Goal: Information Seeking & Learning: Learn about a topic

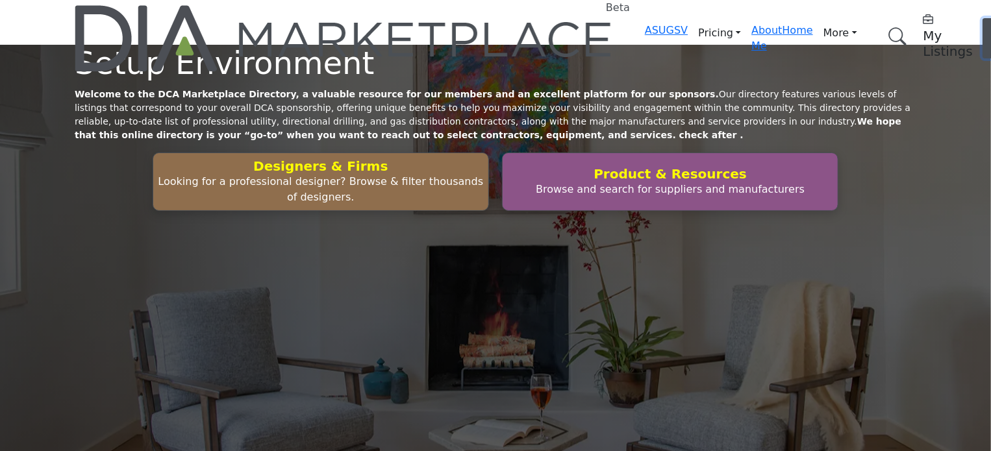
click at [982, 23] on button "Log In" at bounding box center [1000, 38] width 36 height 40
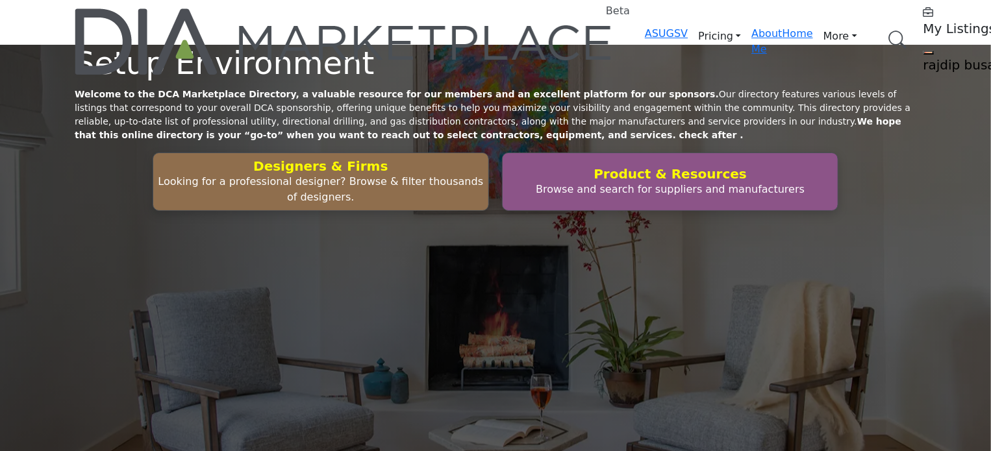
click at [0, 0] on link "Browse Categories" at bounding box center [0, 0] width 0 height 0
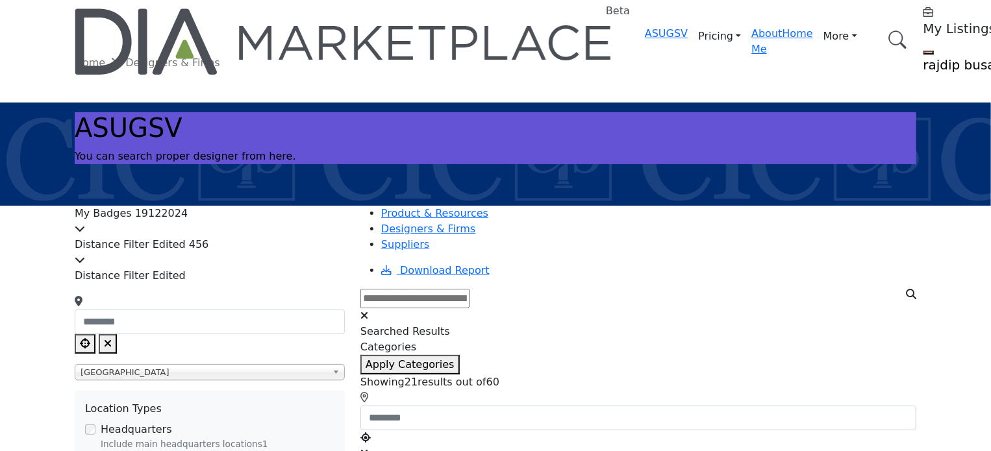
click at [249, 228] on div "My Badges 19122024" at bounding box center [210, 221] width 270 height 31
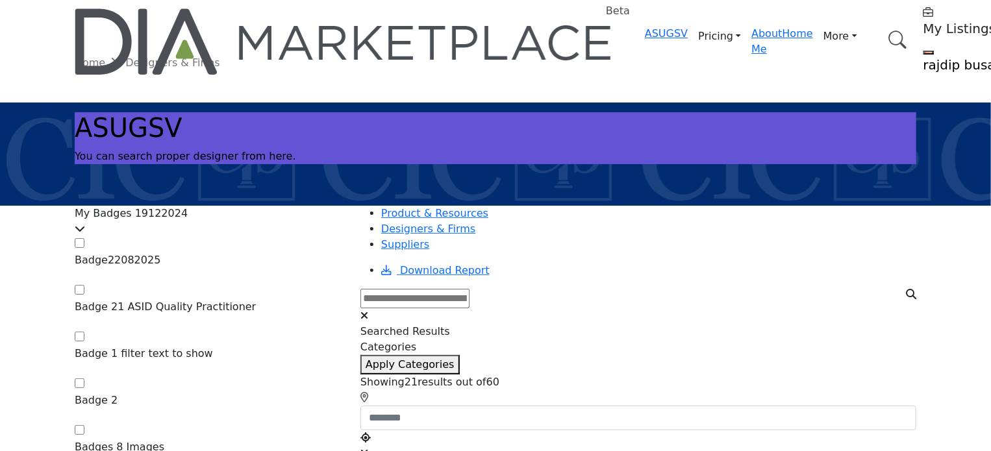
click at [252, 227] on div "My Badges 19122024" at bounding box center [210, 221] width 270 height 31
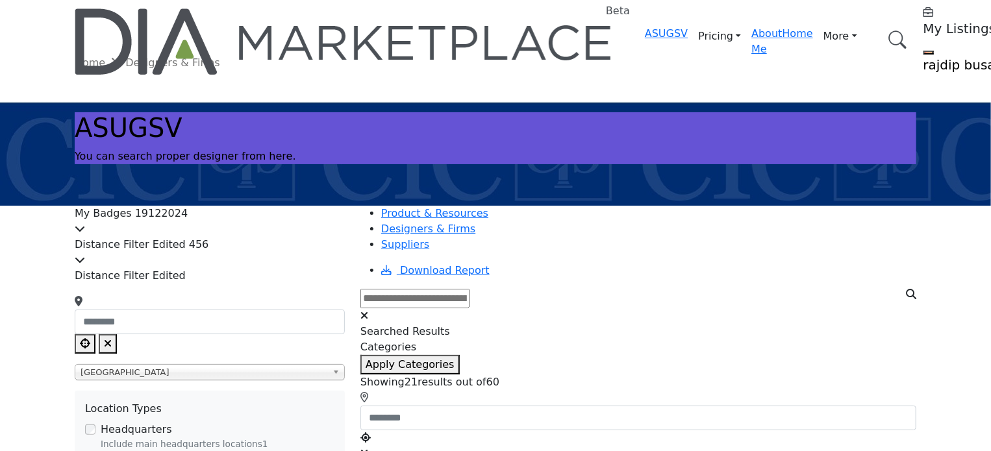
click at [252, 227] on div "My Badges 19122024" at bounding box center [210, 221] width 270 height 31
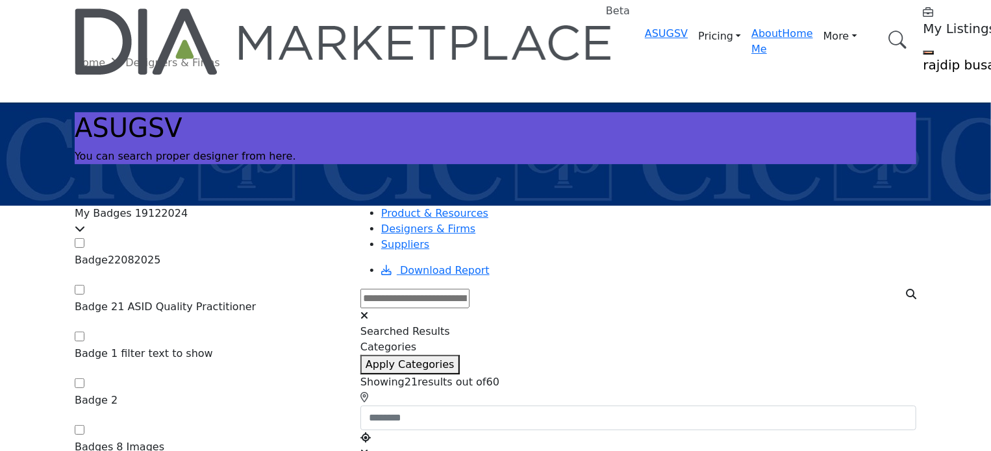
click at [252, 227] on div "My Badges 19122024" at bounding box center [210, 221] width 270 height 31
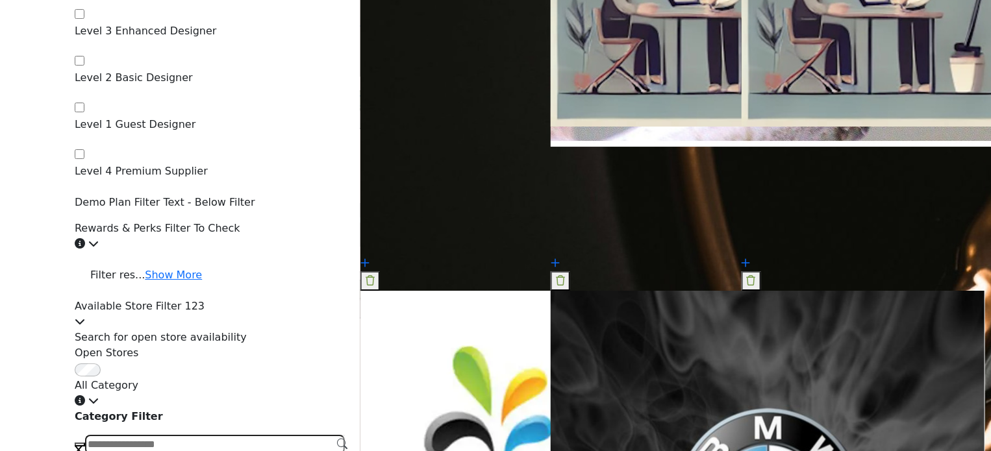
scroll to position [2208, 0]
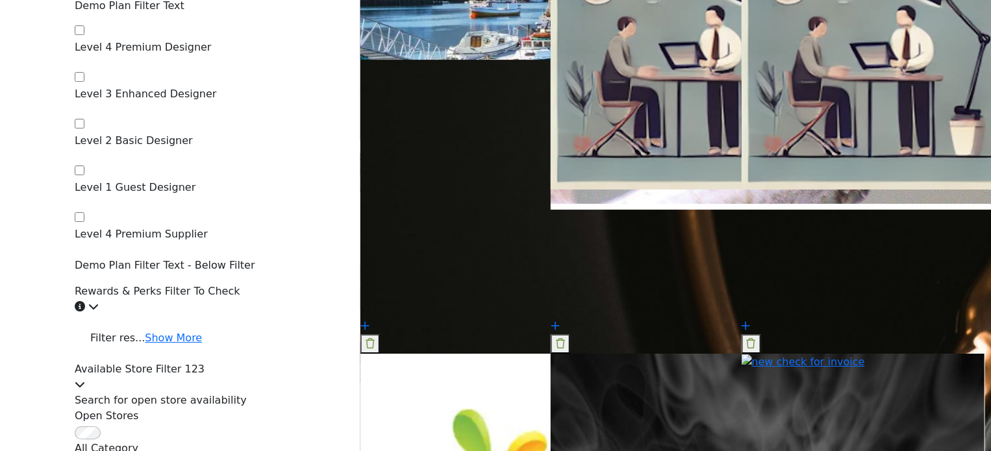
scroll to position [2143, 0]
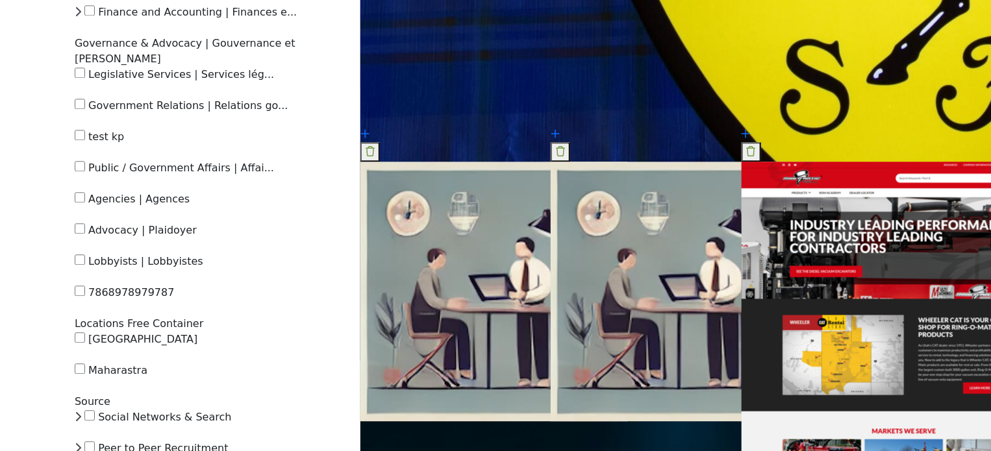
scroll to position [4156, 0]
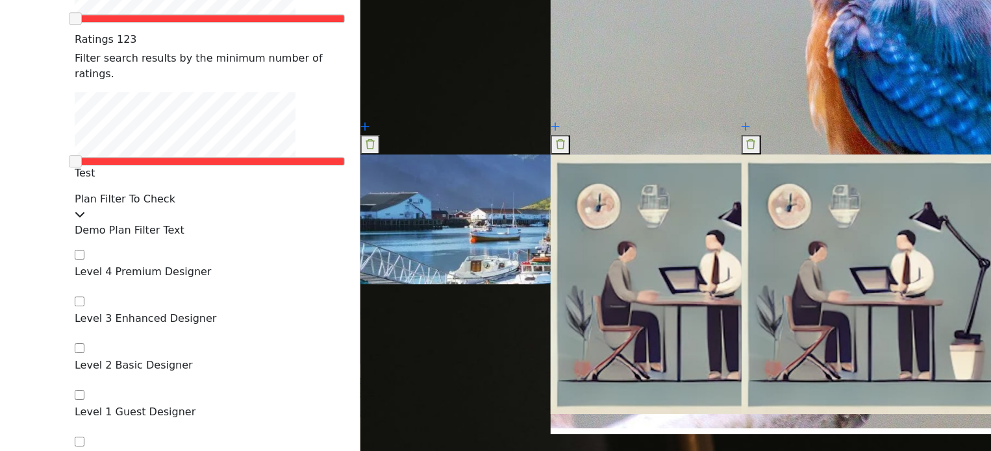
scroll to position [1934, 0]
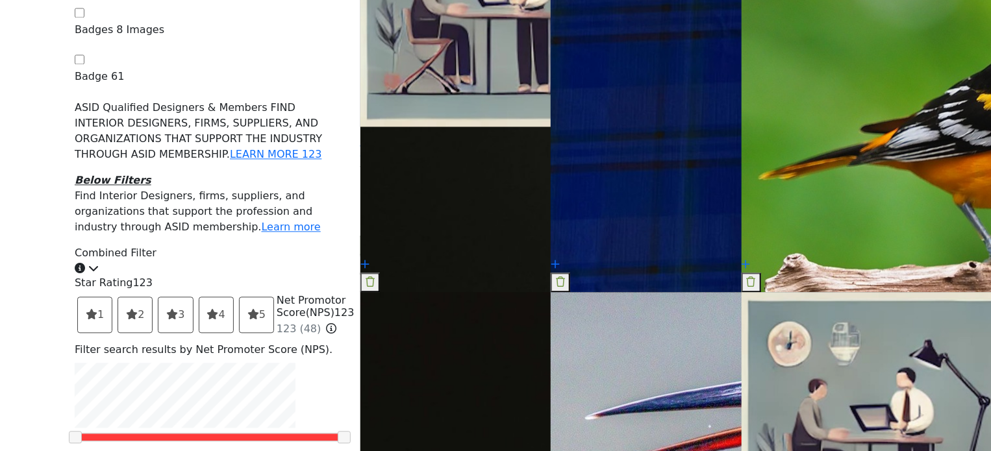
scroll to position [1480, 0]
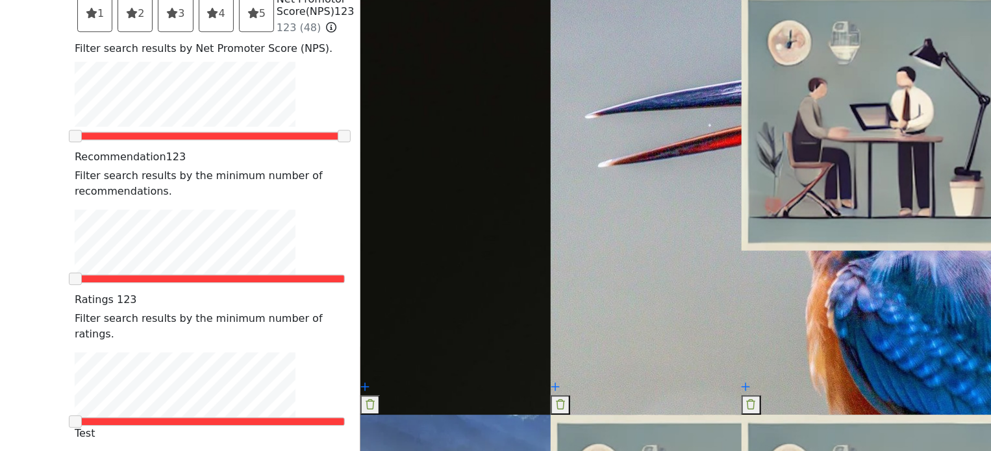
scroll to position [1675, 0]
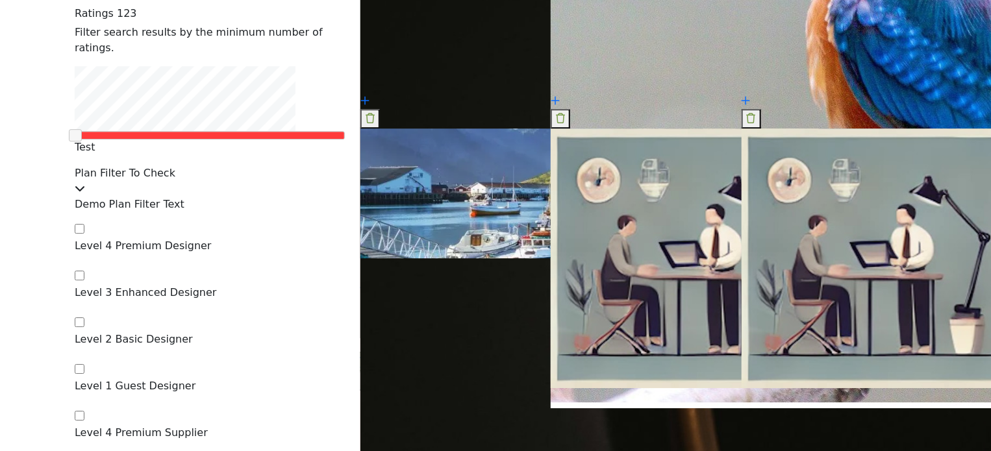
scroll to position [1934, 0]
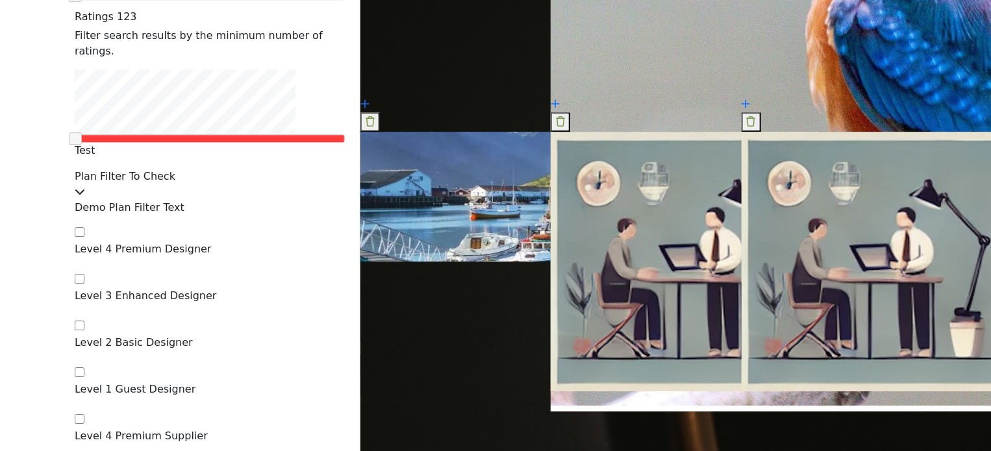
type input "*"
type input "**********"
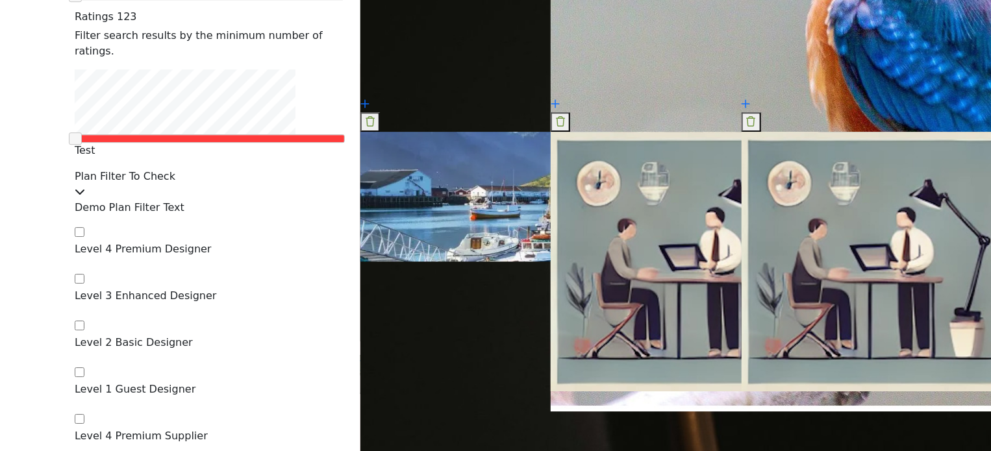
type input "****"
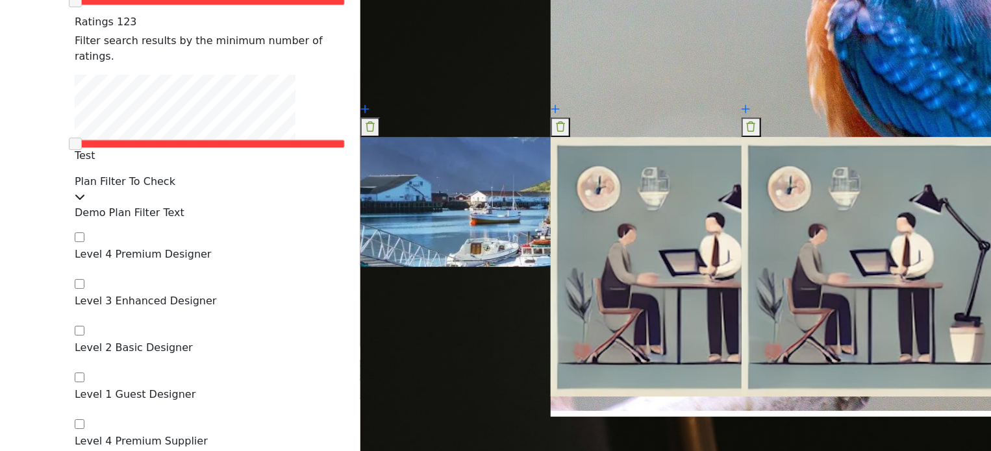
scroll to position [1999, 0]
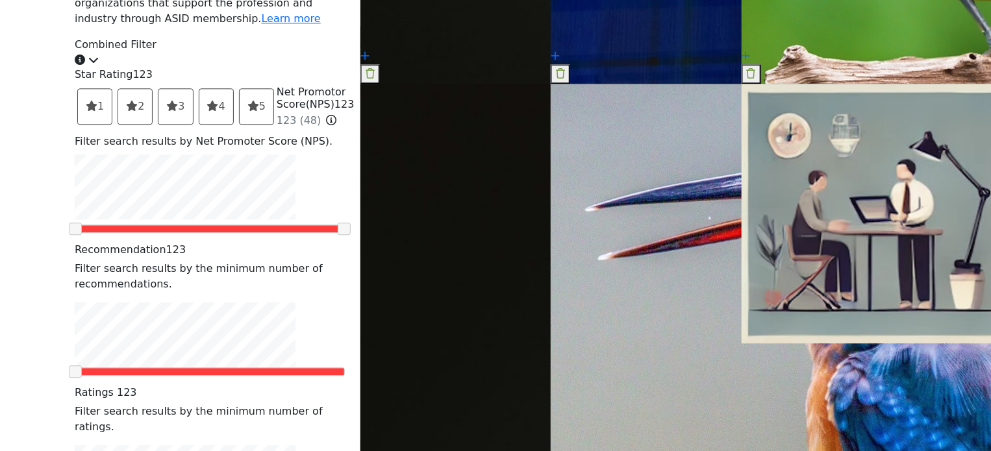
scroll to position [1883, 0]
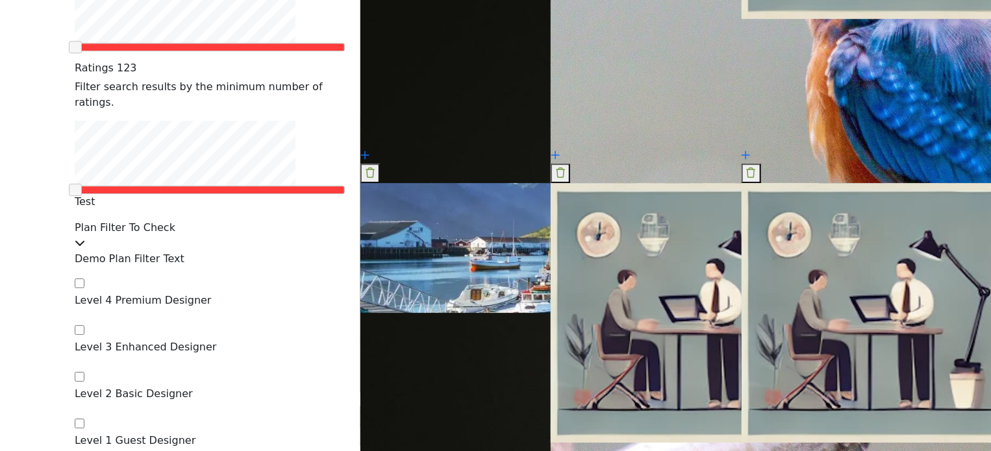
type input "**********"
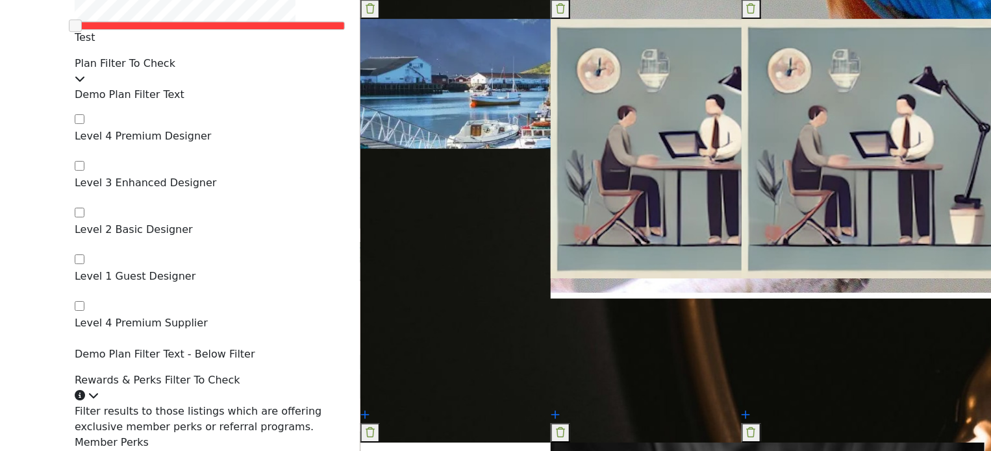
scroll to position [2078, 0]
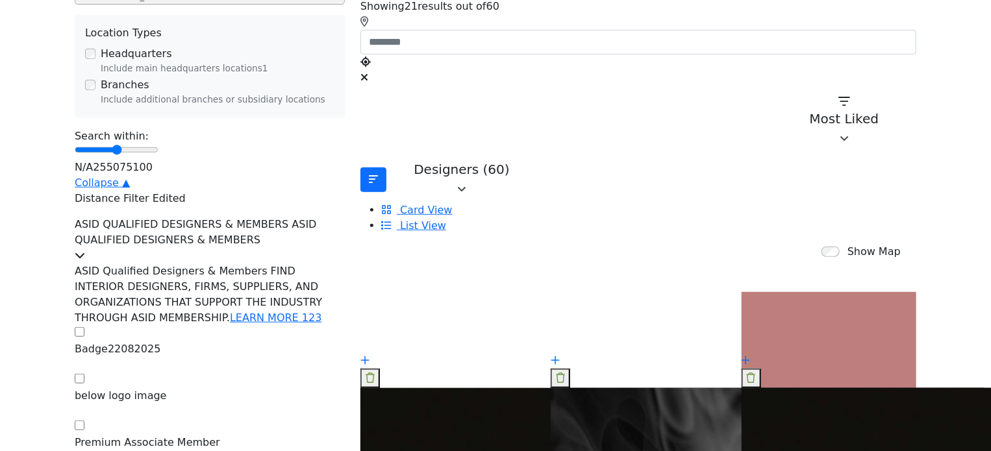
scroll to position [325, 0]
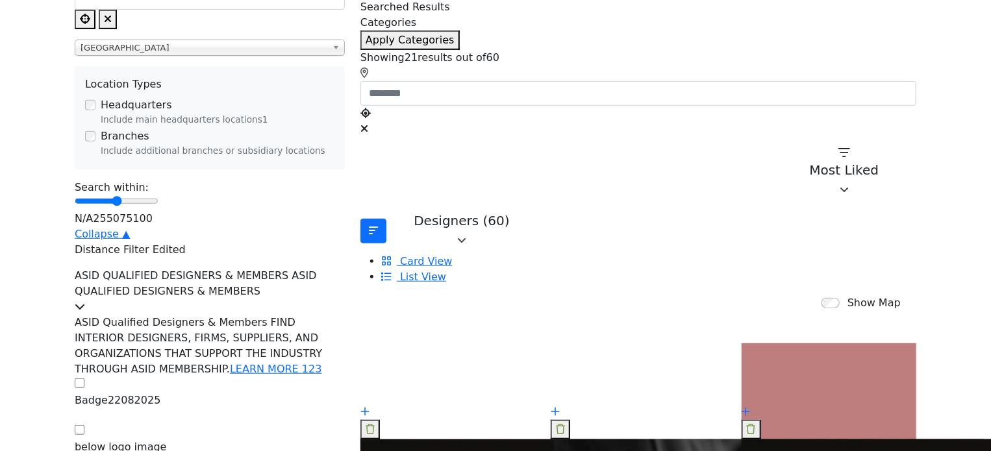
click at [85, 301] on icon at bounding box center [80, 306] width 10 height 10
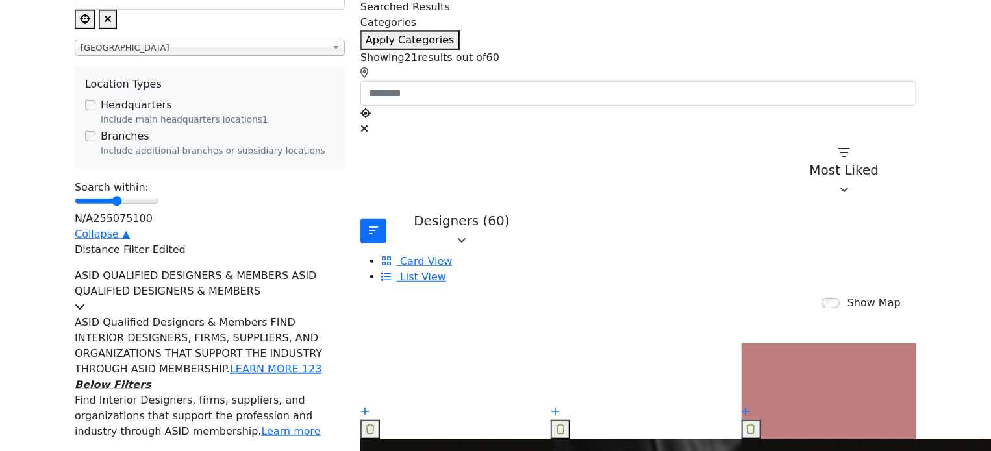
click at [317, 269] on span "ASID QUALIFIED DESIGNERS & MEMBERS ASID QUALIFIED DESIGNERS & MEMBERS" at bounding box center [196, 283] width 242 height 28
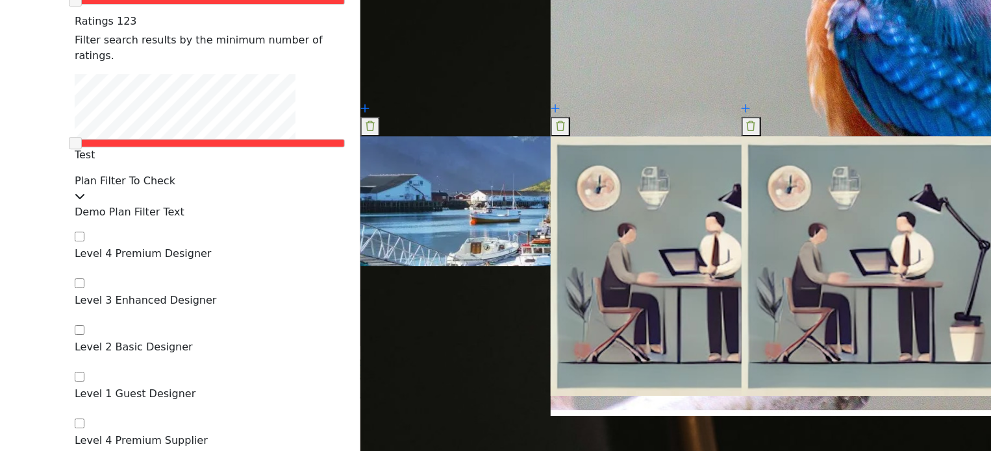
scroll to position [2058, 0]
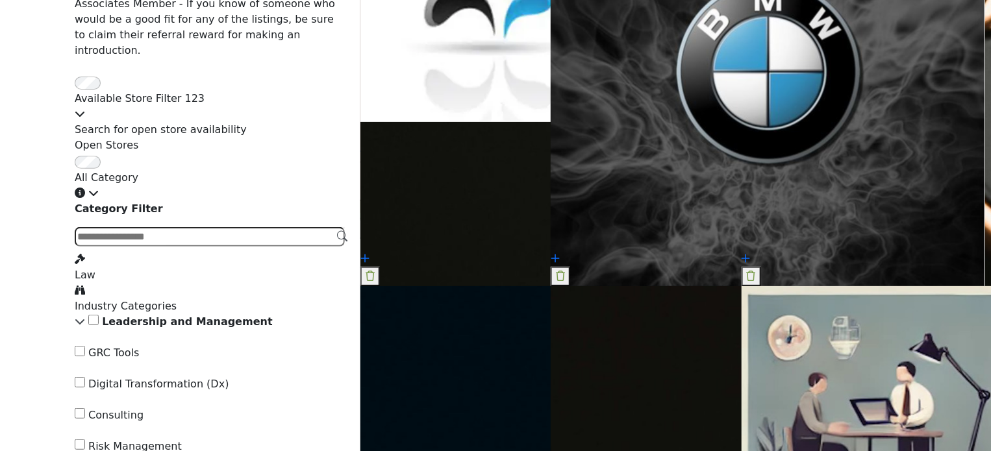
scroll to position [2630, 0]
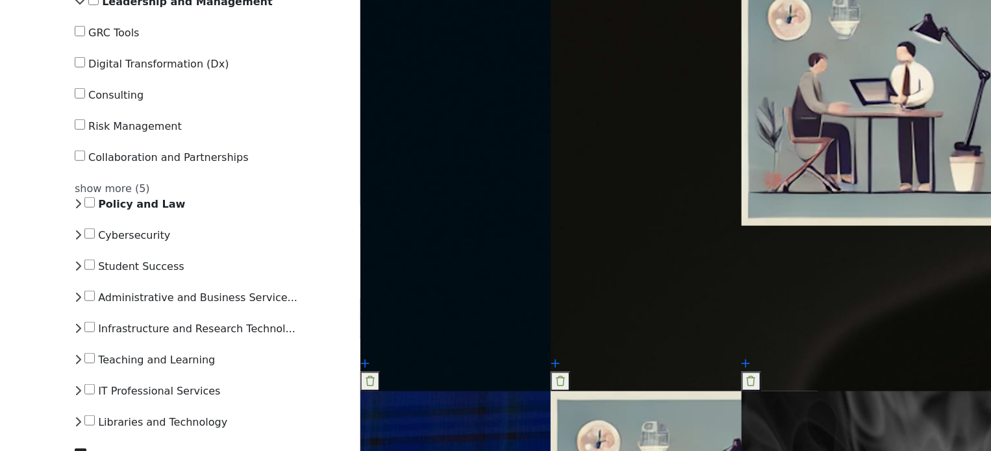
scroll to position [2954, 0]
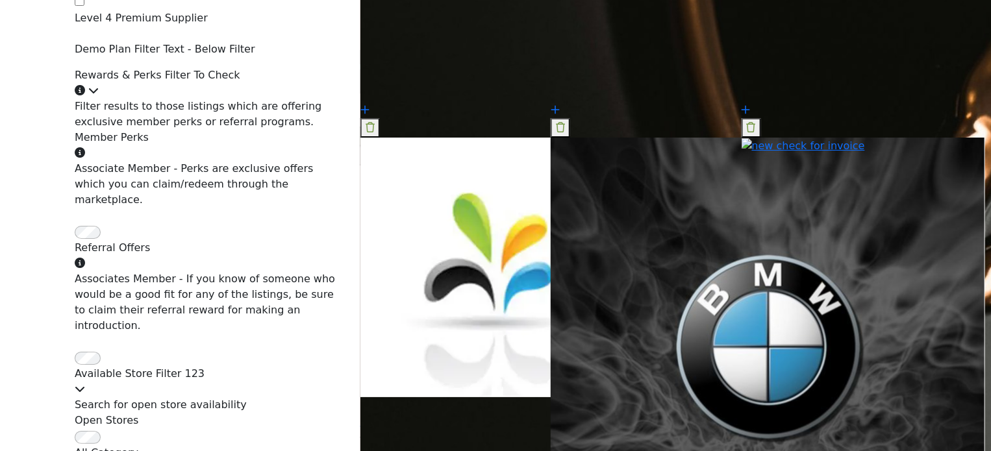
scroll to position [2435, 0]
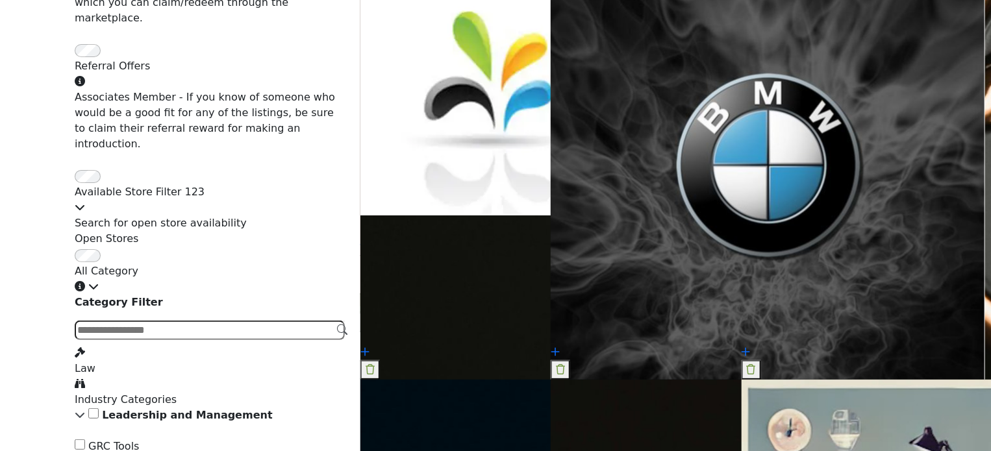
scroll to position [2565, 0]
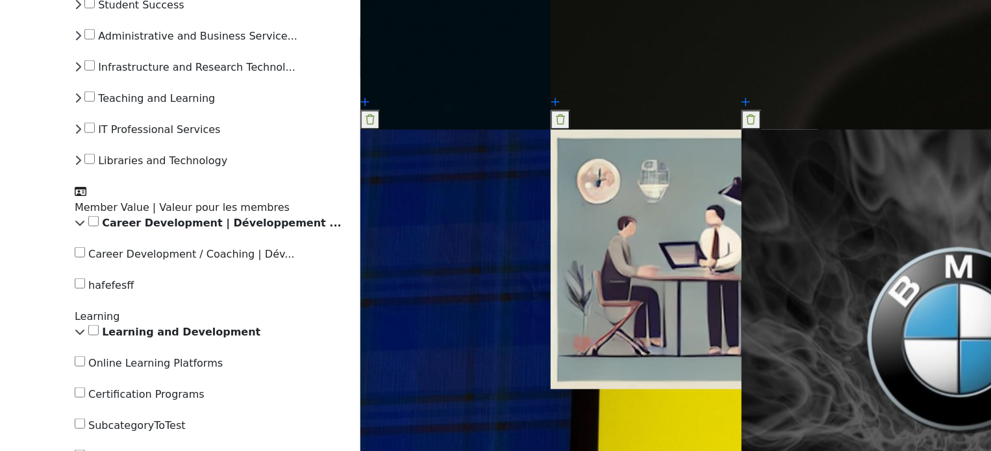
scroll to position [3214, 0]
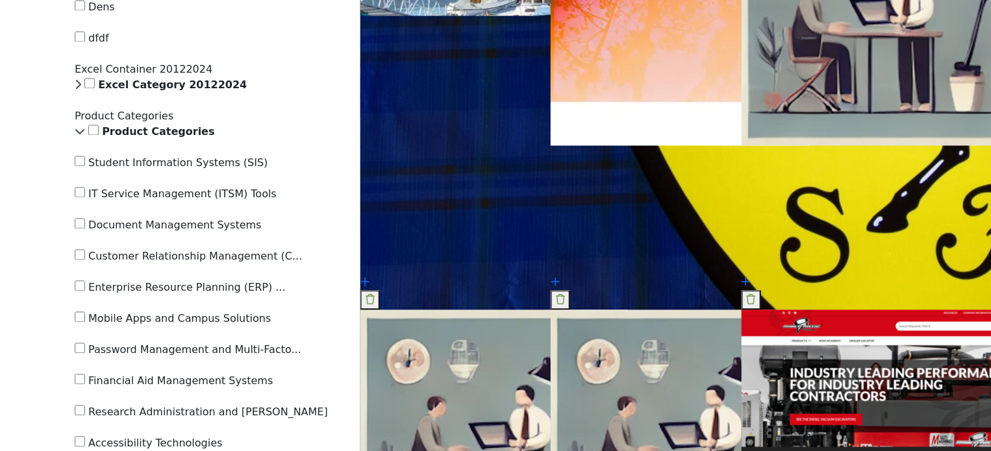
scroll to position [3993, 0]
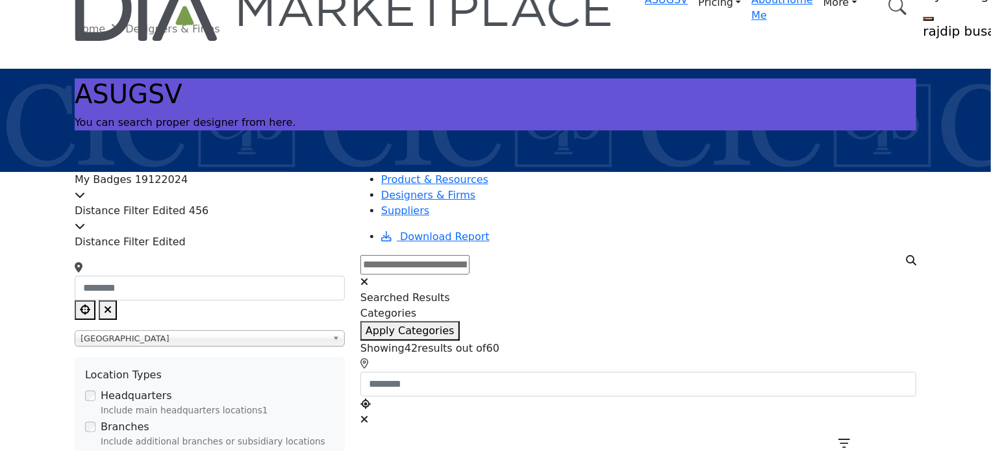
scroll to position [32, 0]
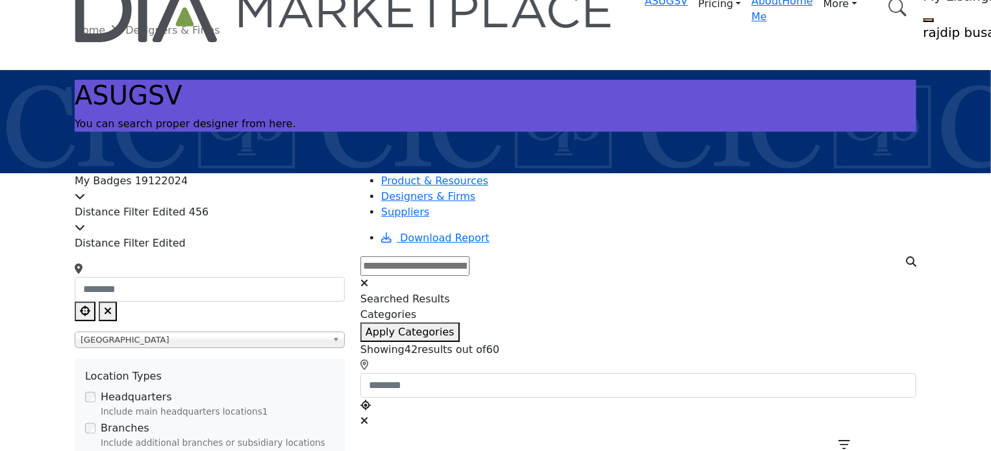
click at [249, 192] on div "My Badges 19122024" at bounding box center [210, 188] width 270 height 31
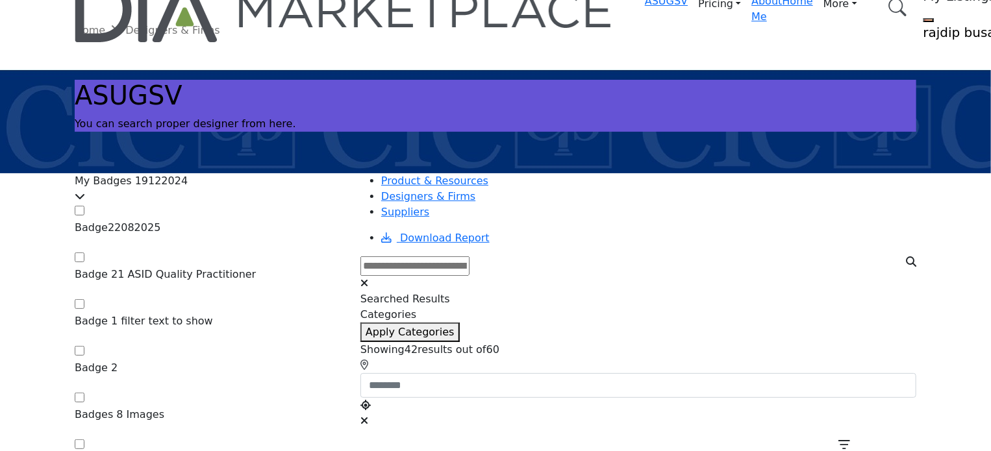
click at [251, 192] on div "My Badges 19122024" at bounding box center [210, 188] width 270 height 31
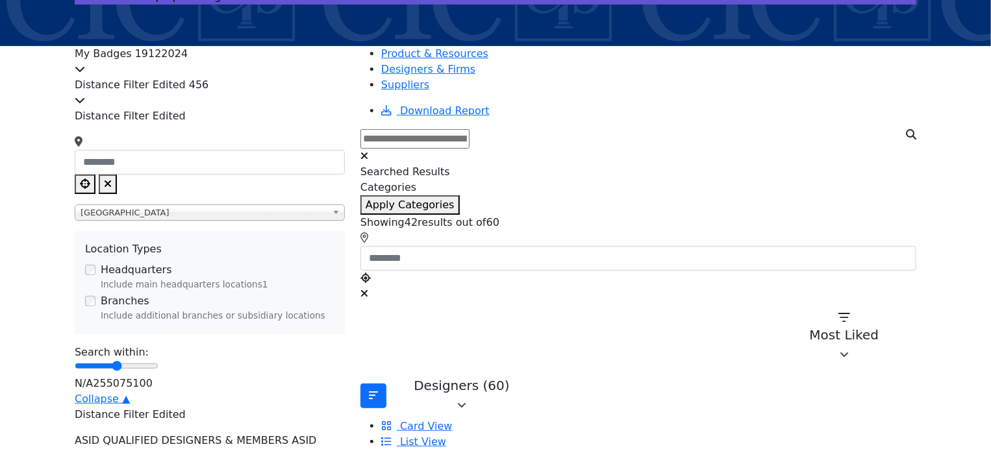
scroll to position [162, 0]
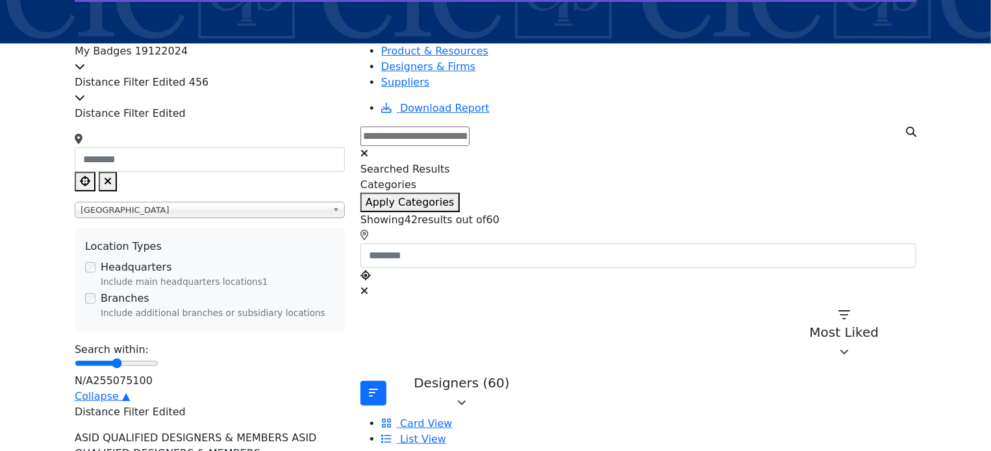
click at [208, 432] on span "ASID QUALIFIED DESIGNERS & MEMBERS ASID QUALIFIED DESIGNERS & MEMBERS" at bounding box center [196, 446] width 242 height 28
click at [247, 93] on div "Distance Filter Edited 456" at bounding box center [210, 90] width 270 height 31
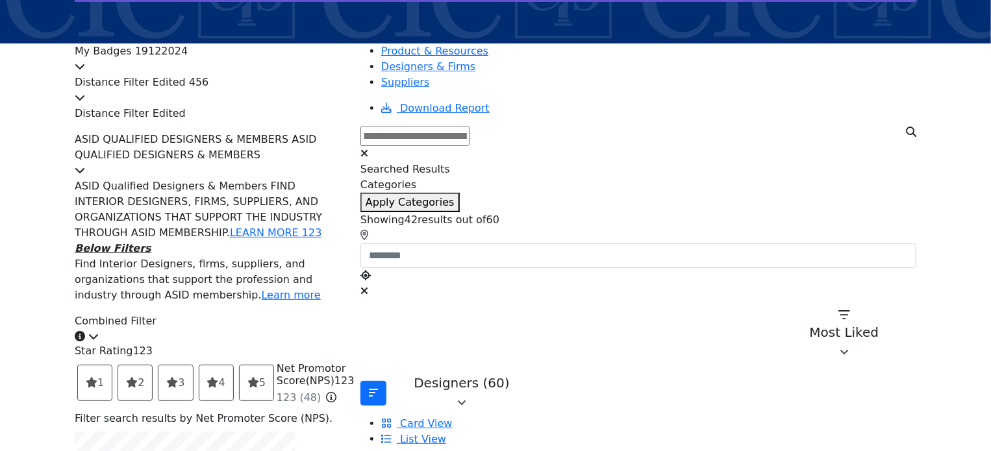
click at [245, 95] on div "Distance Filter Edited 456" at bounding box center [210, 90] width 270 height 31
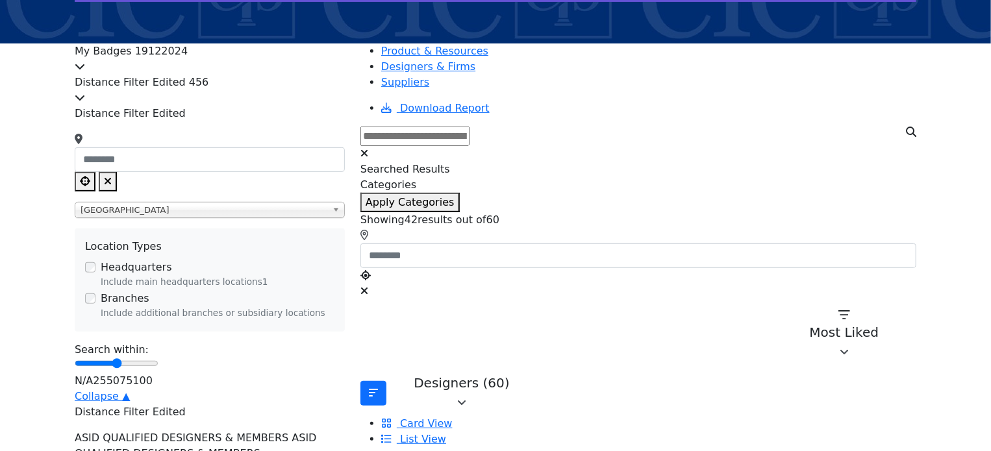
click at [258, 88] on div "Distance Filter Edited 456" at bounding box center [210, 90] width 270 height 31
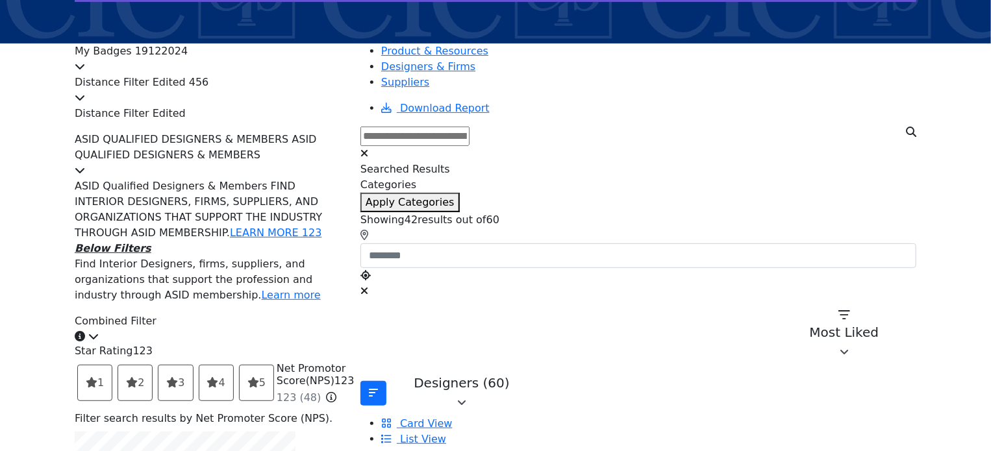
click at [223, 161] on span "ASID QUALIFIED DESIGNERS & MEMBERS ASID QUALIFIED DESIGNERS & MEMBERS" at bounding box center [196, 147] width 242 height 28
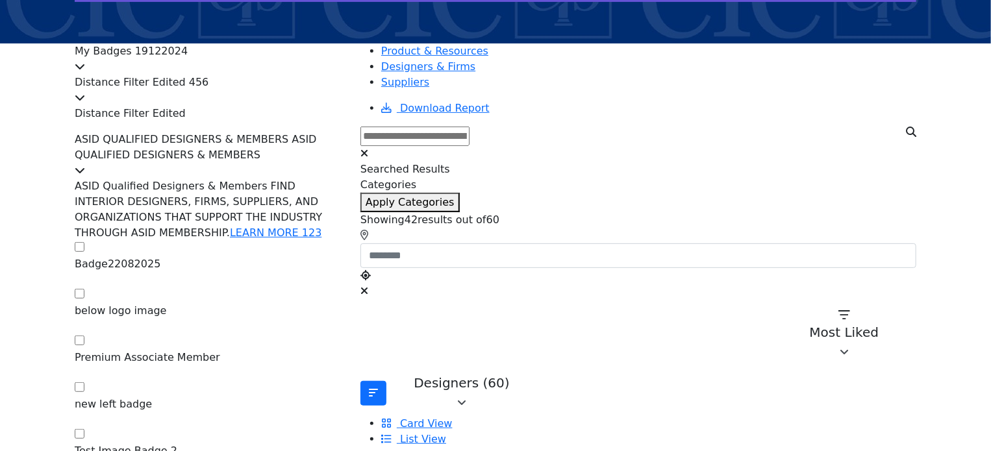
click at [223, 161] on span "ASID QUALIFIED DESIGNERS & MEMBERS ASID QUALIFIED DESIGNERS & MEMBERS" at bounding box center [196, 147] width 242 height 28
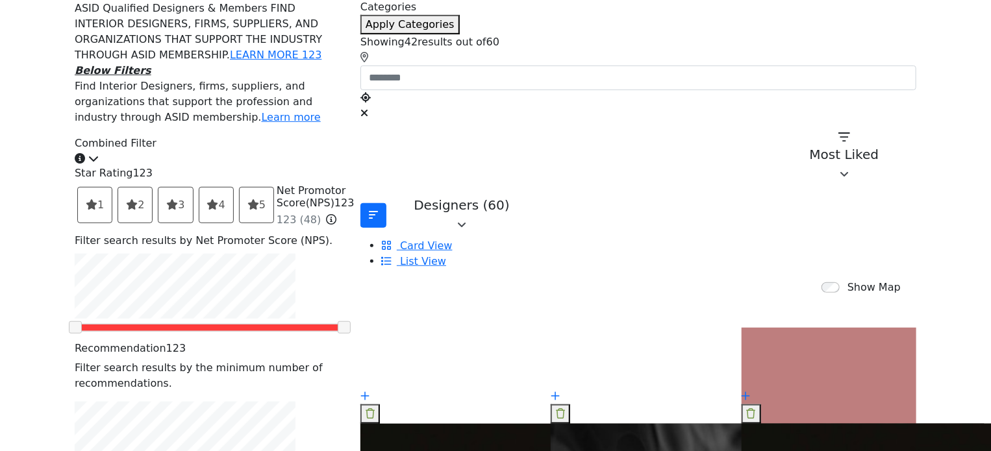
scroll to position [357, 0]
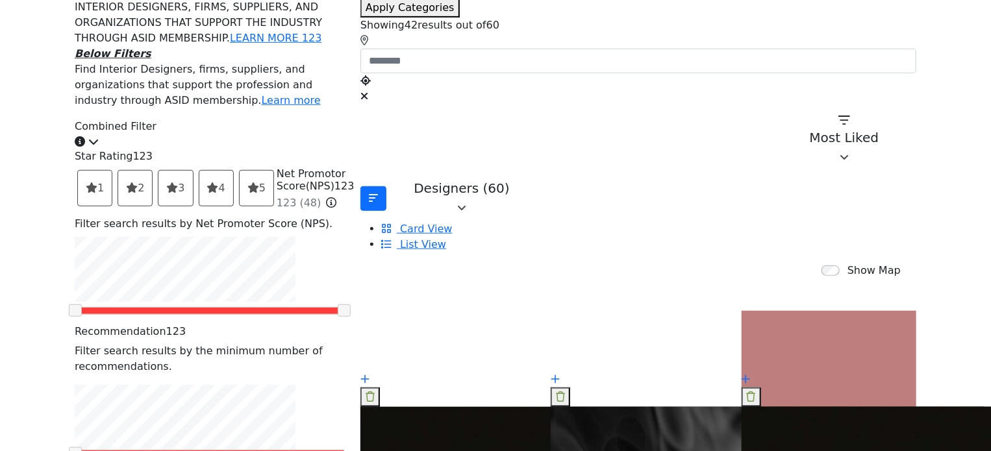
click at [224, 150] on div "Combined Filter Click to view information" at bounding box center [210, 134] width 270 height 31
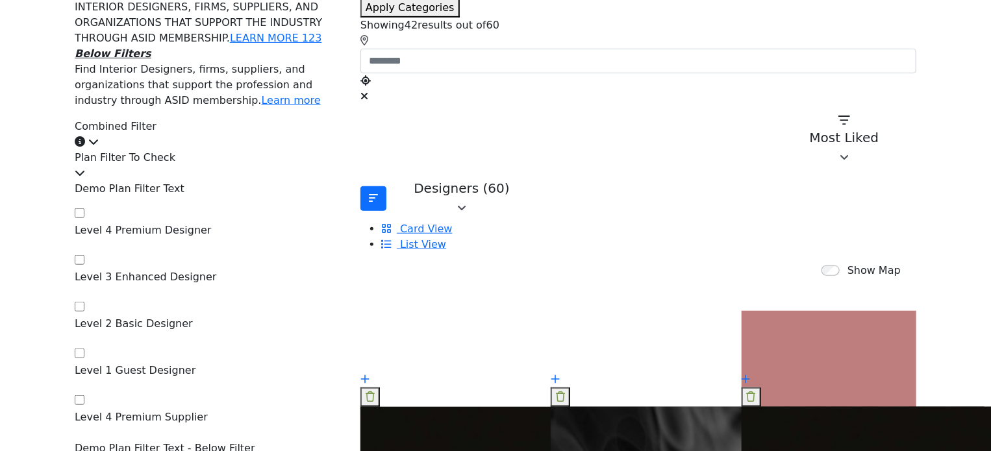
click at [225, 150] on div "Combined Filter Click to view information" at bounding box center [210, 134] width 270 height 31
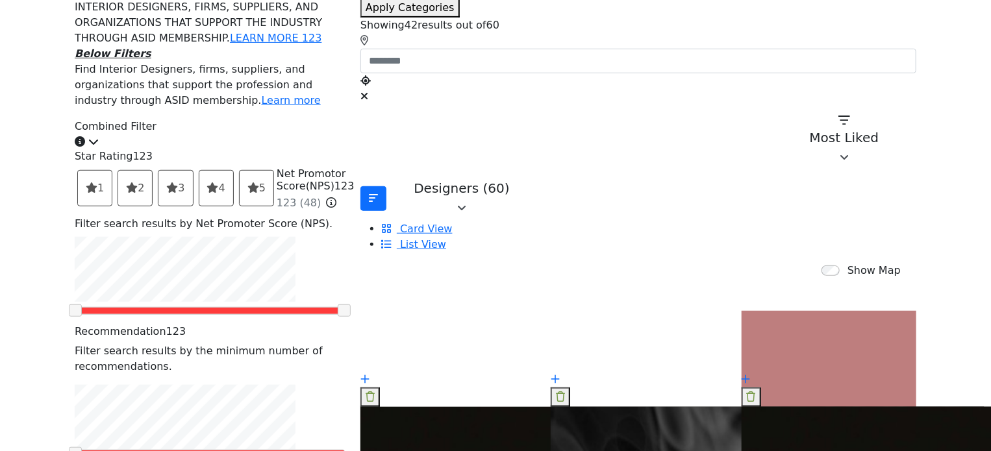
click at [221, 150] on div "Combined Filter Click to view information" at bounding box center [210, 134] width 270 height 31
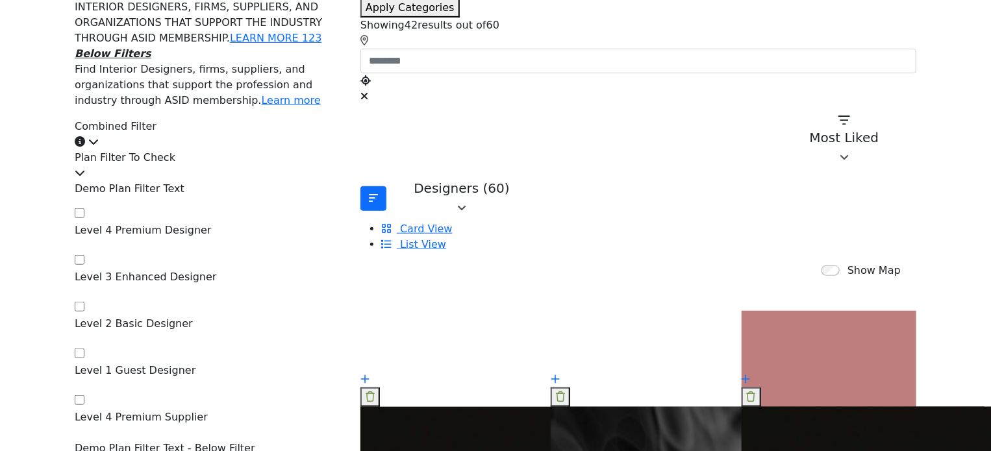
click at [218, 176] on div "Plan Filter To Check" at bounding box center [210, 165] width 270 height 31
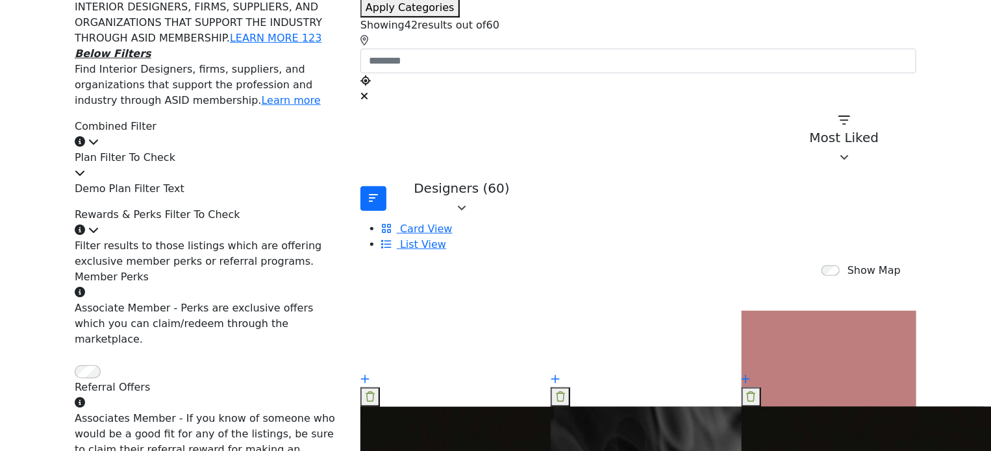
click at [218, 176] on div "Plan Filter To Check" at bounding box center [210, 165] width 270 height 31
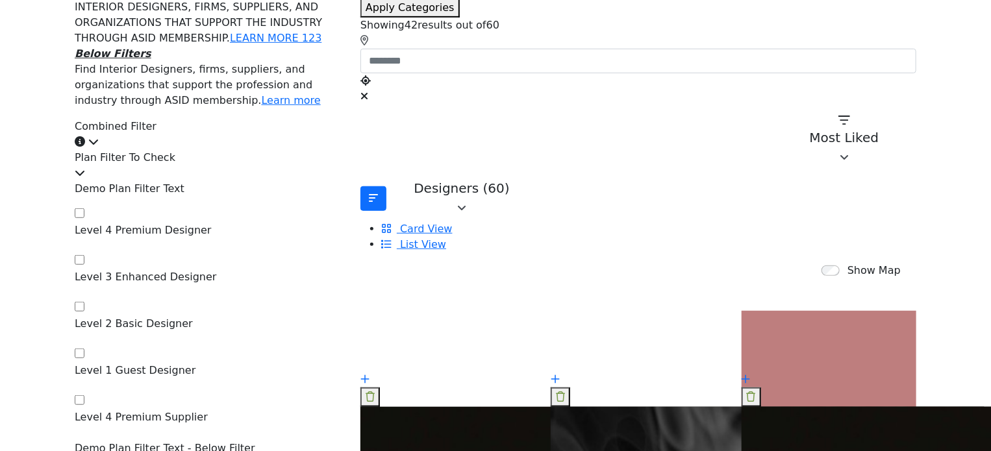
click at [231, 150] on div "Combined Filter Click to view information" at bounding box center [210, 134] width 270 height 31
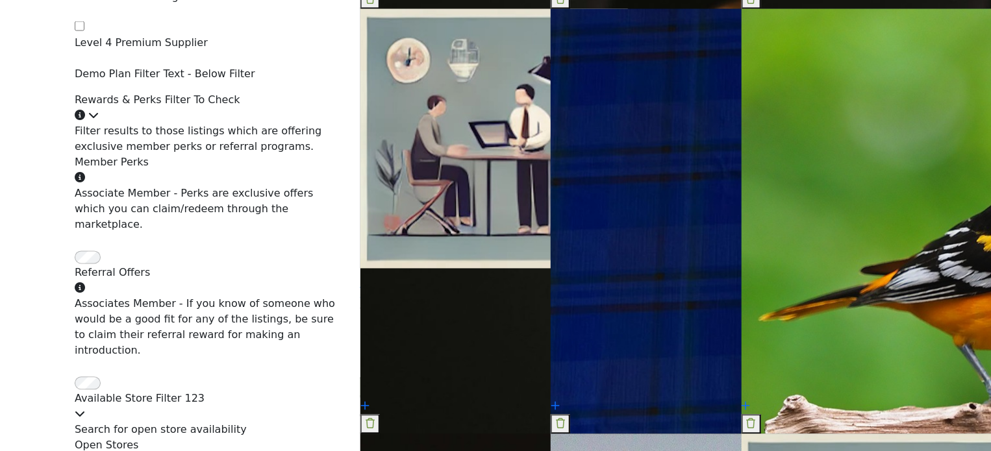
scroll to position [1201, 0]
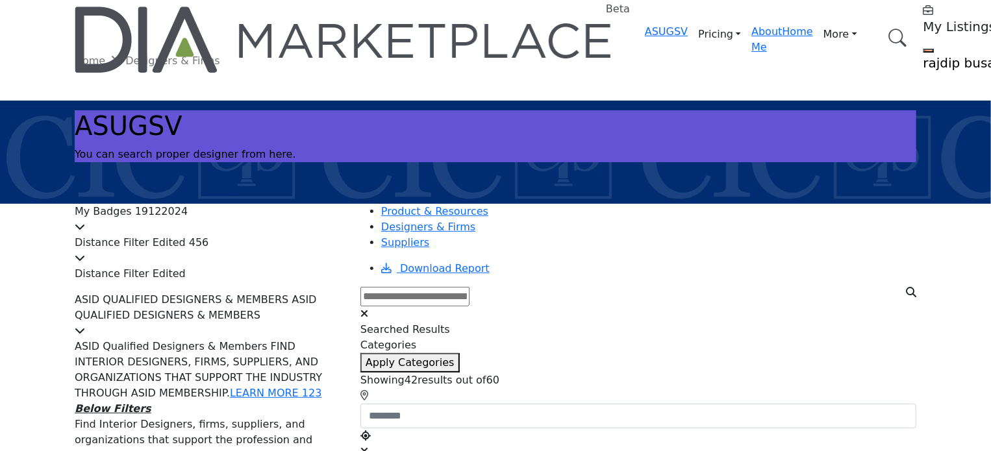
scroll to position [0, 0]
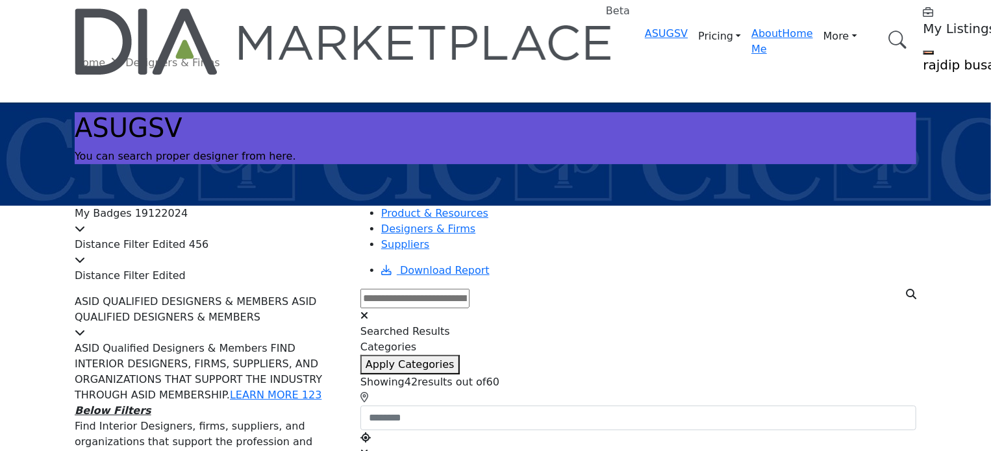
click at [923, 57] on h5 "rajdip busa" at bounding box center [1004, 65] width 162 height 16
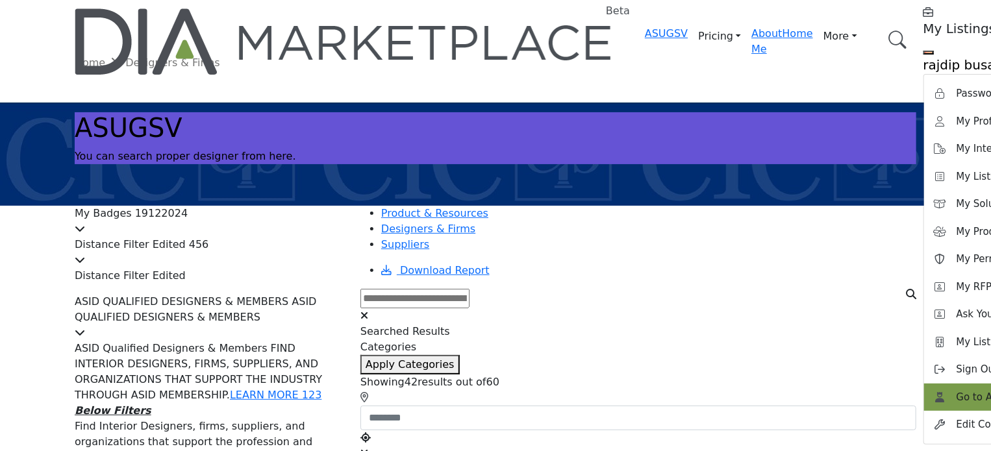
click at [956, 390] on span "Go to Admin Panel" at bounding box center [1001, 397] width 90 height 15
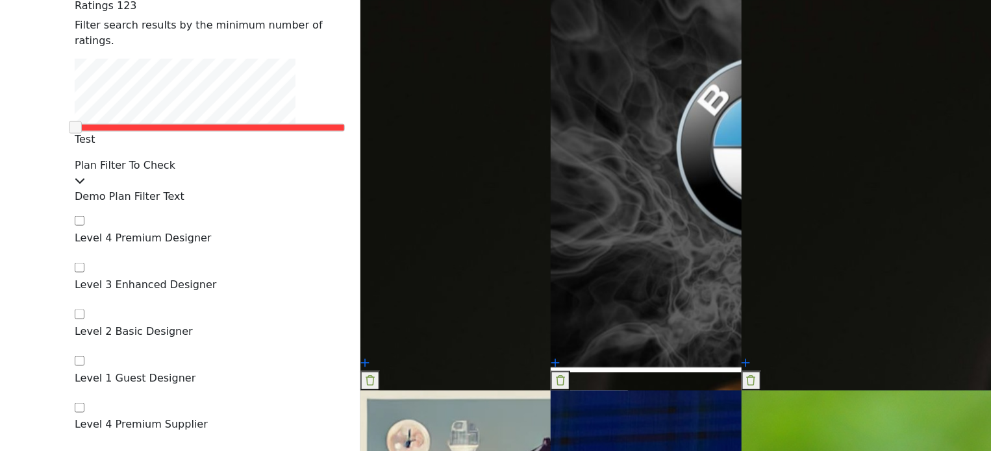
scroll to position [844, 0]
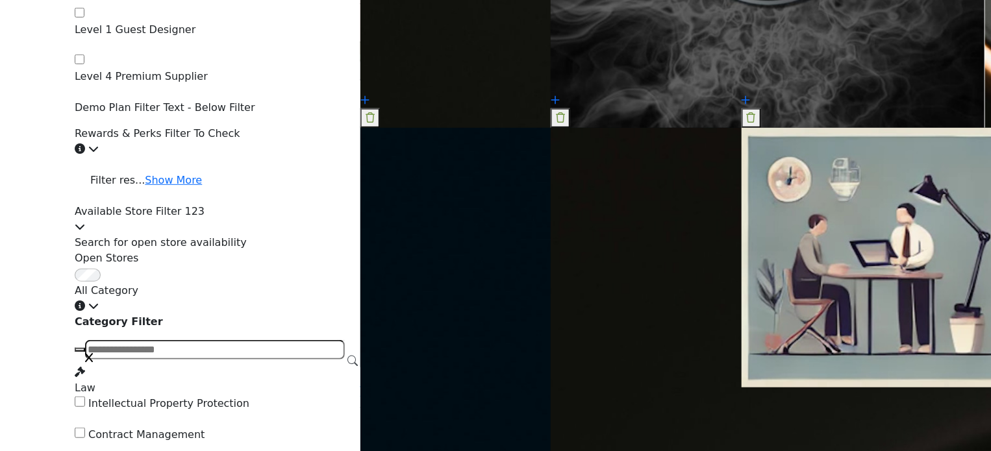
scroll to position [2792, 0]
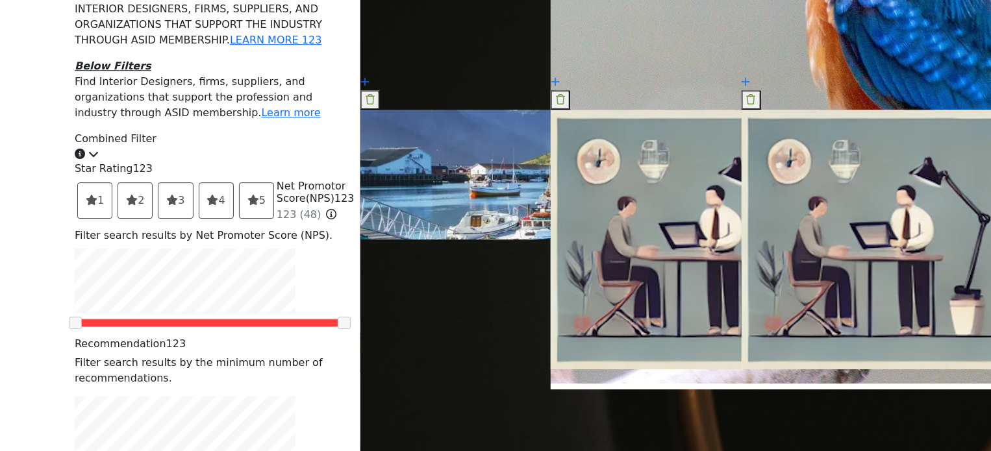
scroll to position [1948, 0]
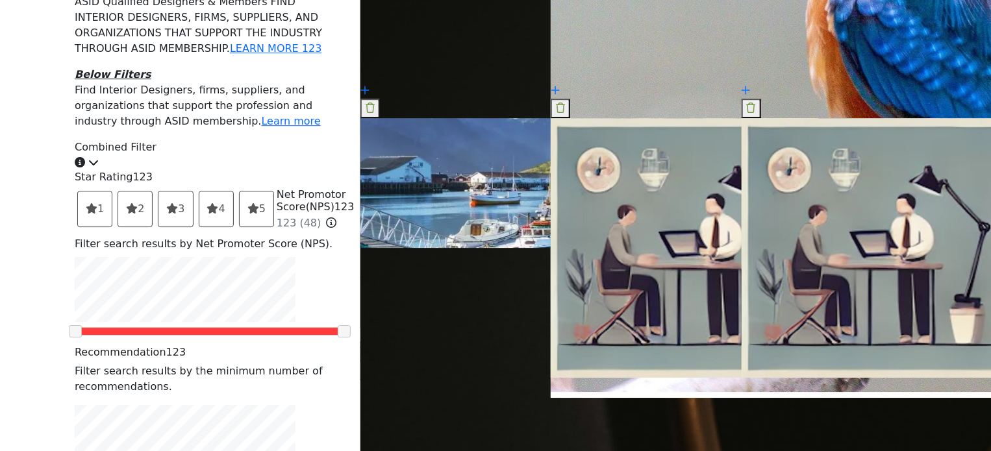
drag, startPoint x: 119, startPoint y: 221, endPoint x: 221, endPoint y: 223, distance: 101.3
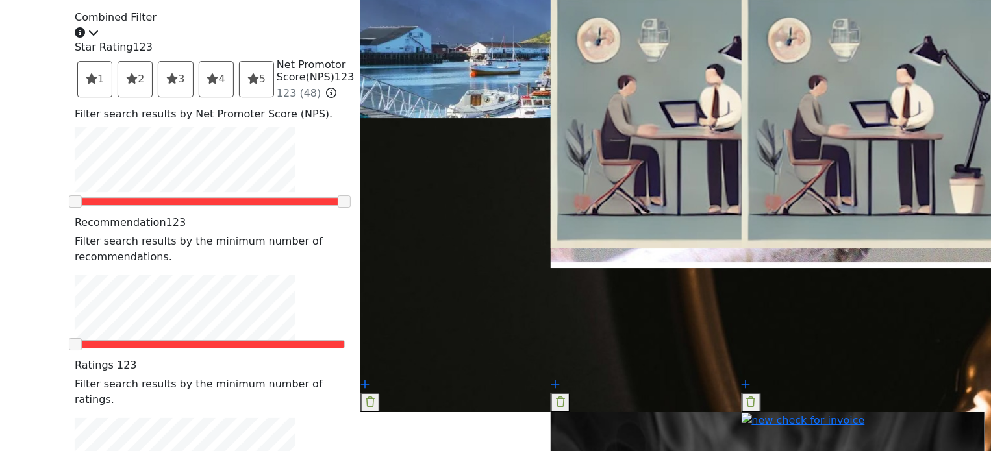
drag, startPoint x: 126, startPoint y: 273, endPoint x: 258, endPoint y: 275, distance: 131.8
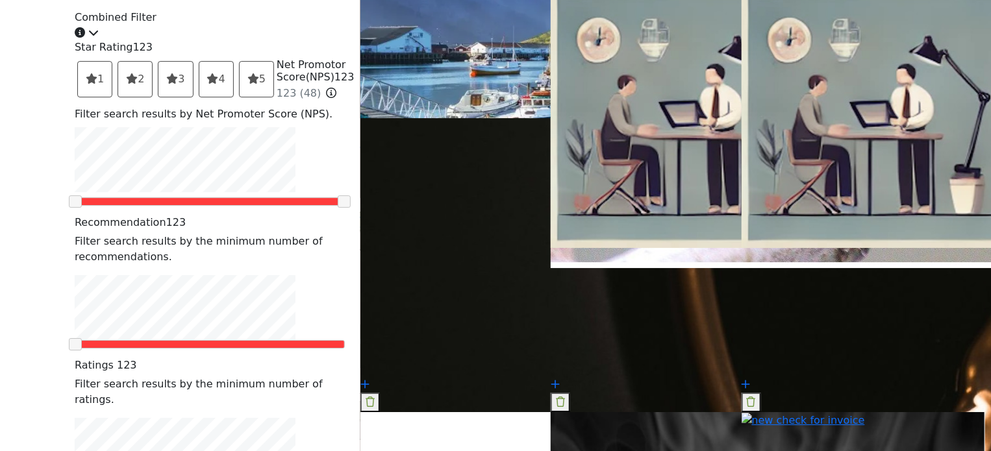
drag, startPoint x: 166, startPoint y: 90, endPoint x: 226, endPoint y: 90, distance: 60.4
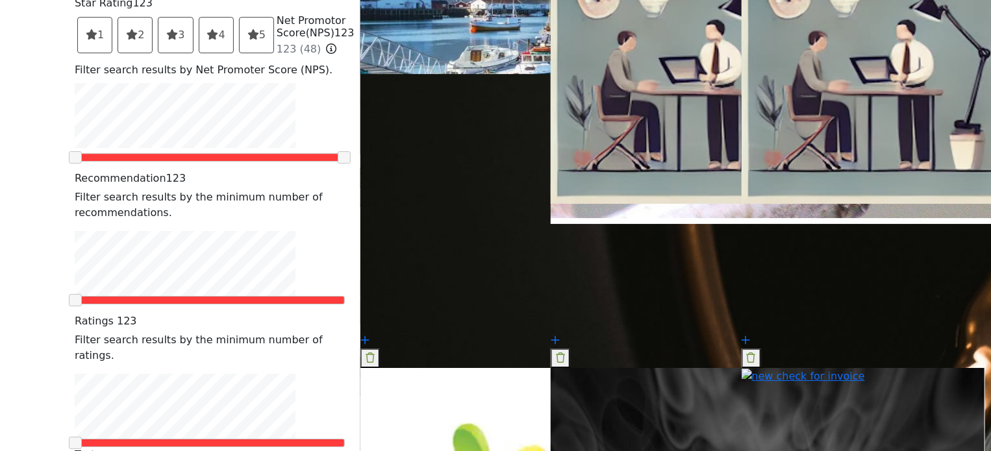
scroll to position [2143, 0]
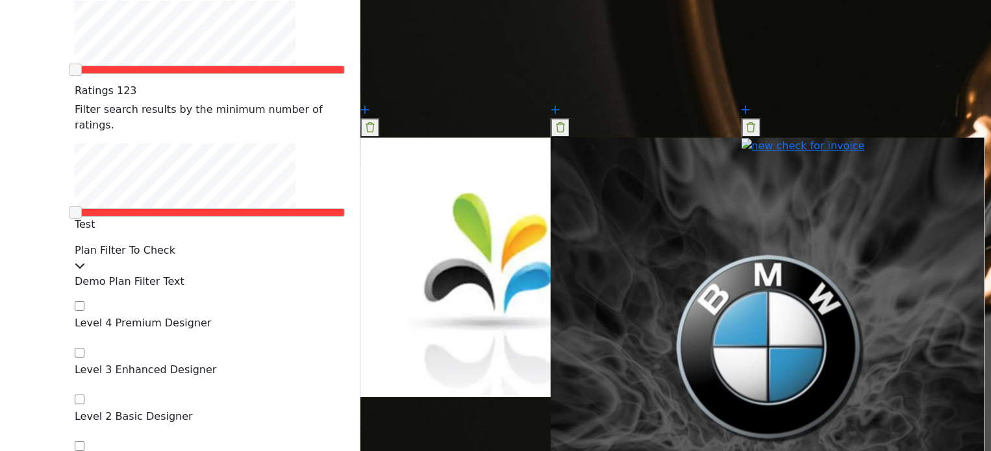
scroll to position [2467, 0]
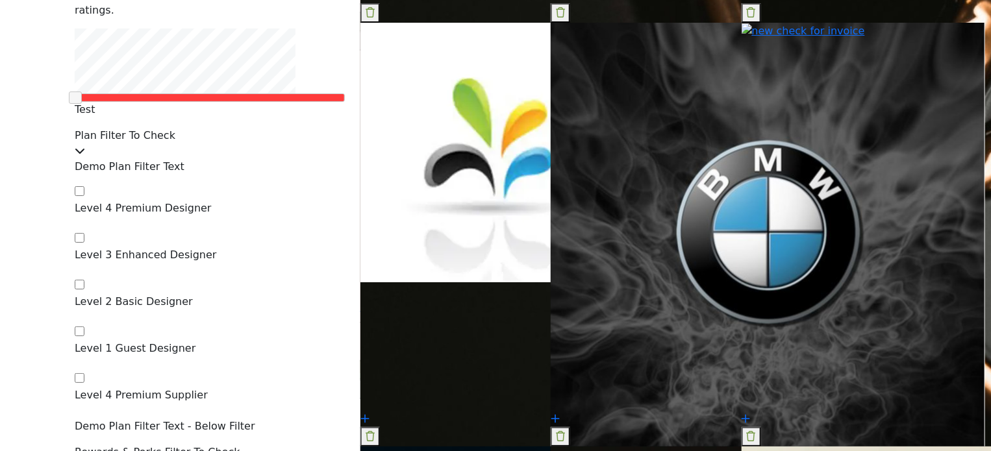
type input "**********"
type input "**"
type input "**********"
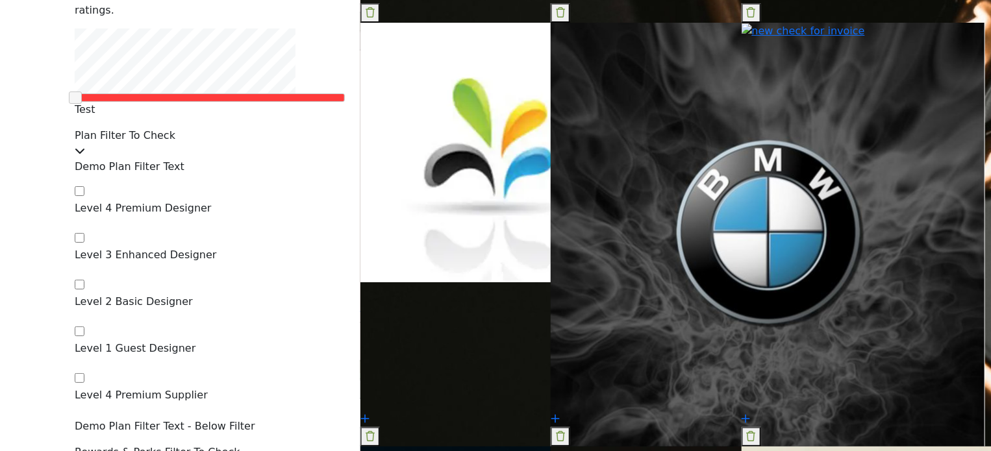
type input "*"
type input "**********"
type input "*"
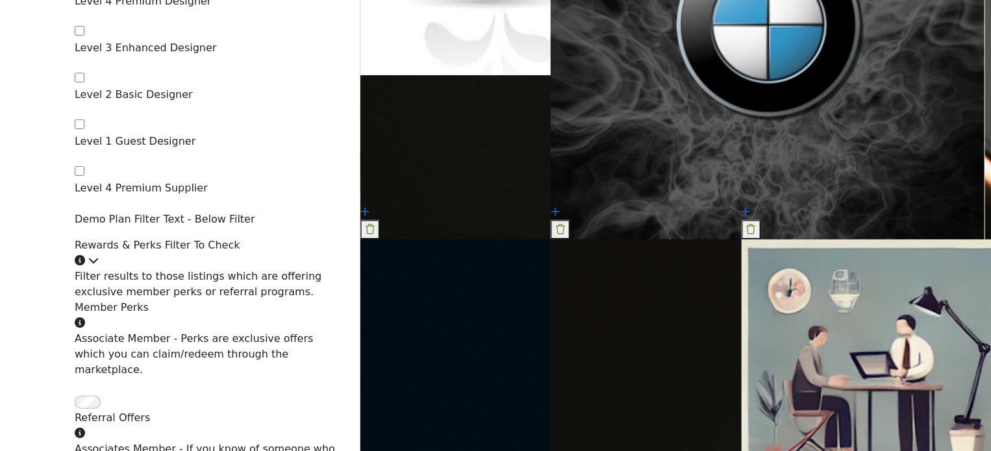
scroll to position [2597, 0]
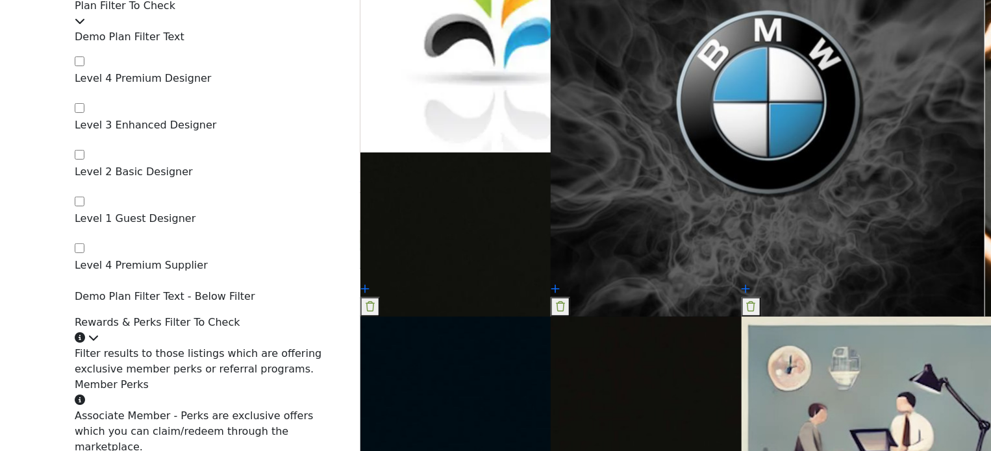
type input "*****"
drag, startPoint x: 107, startPoint y: 162, endPoint x: 125, endPoint y: 165, distance: 17.7
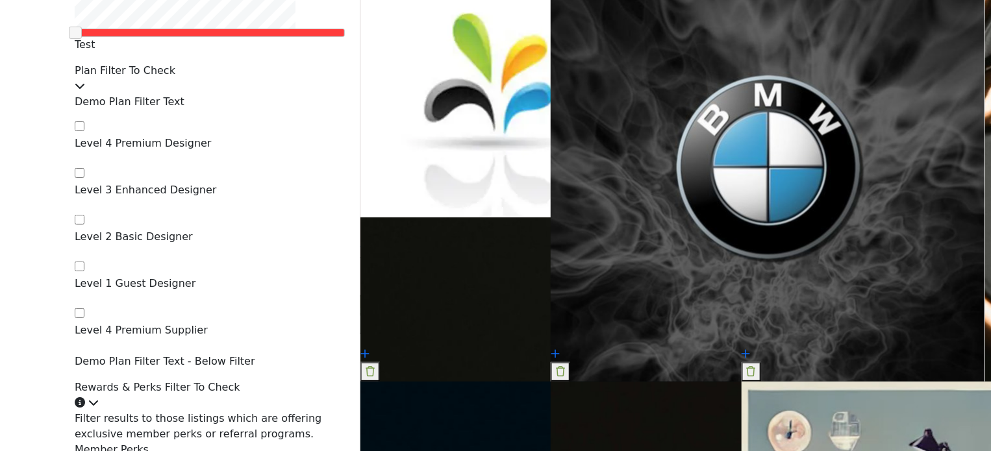
scroll to position [2662, 0]
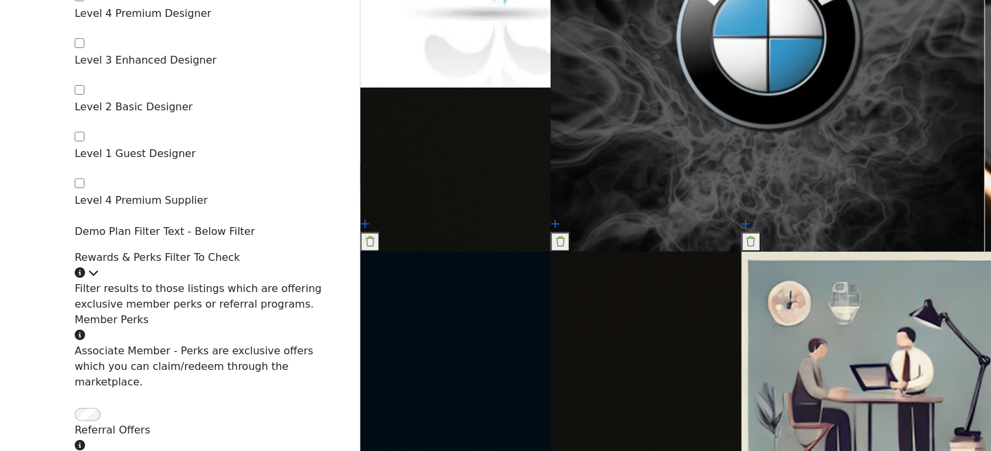
drag, startPoint x: 138, startPoint y: 53, endPoint x: 182, endPoint y: 54, distance: 44.2
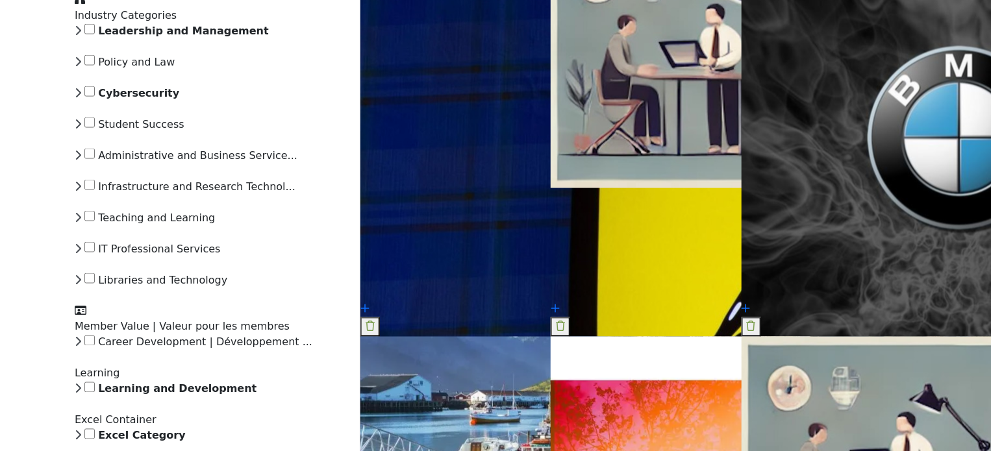
scroll to position [3441, 0]
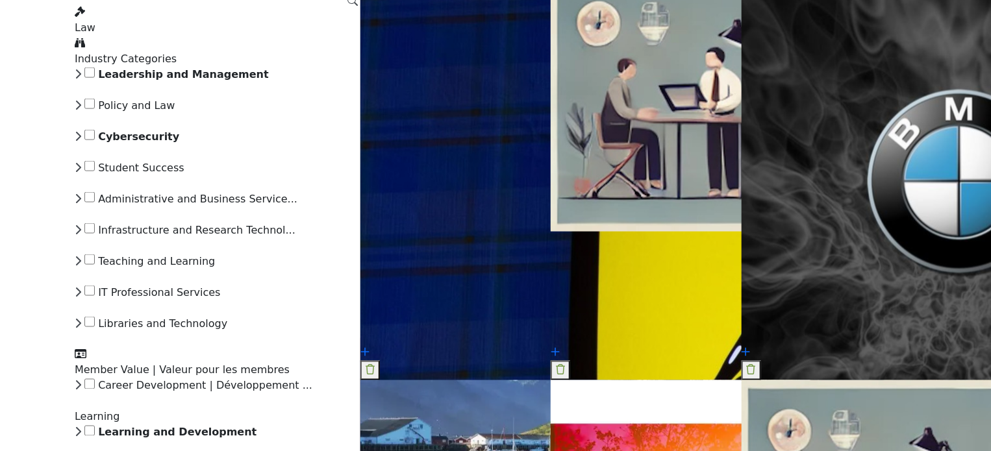
scroll to position [3311, 0]
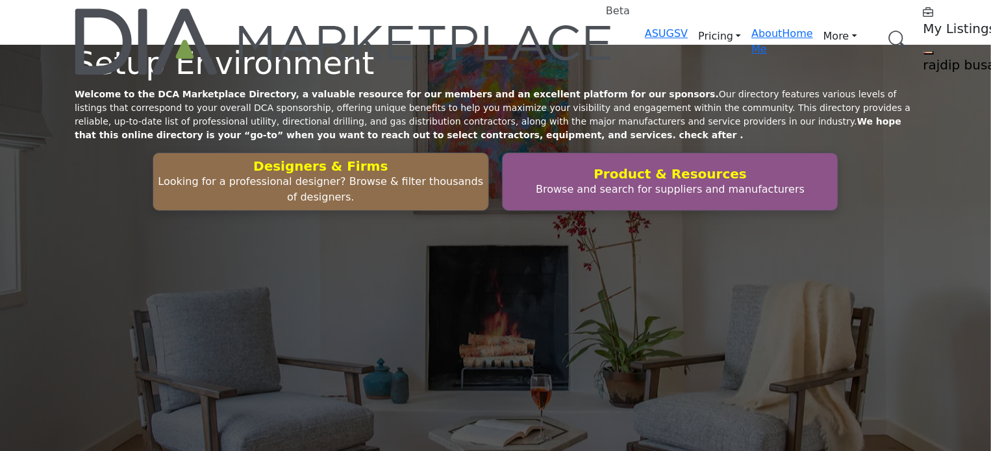
click at [0, 0] on link "Browse Categories" at bounding box center [0, 0] width 0 height 0
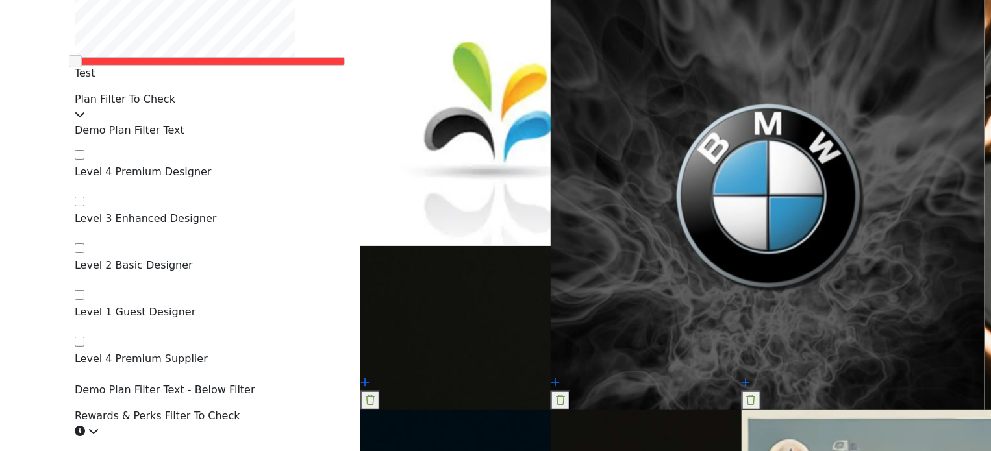
scroll to position [2532, 0]
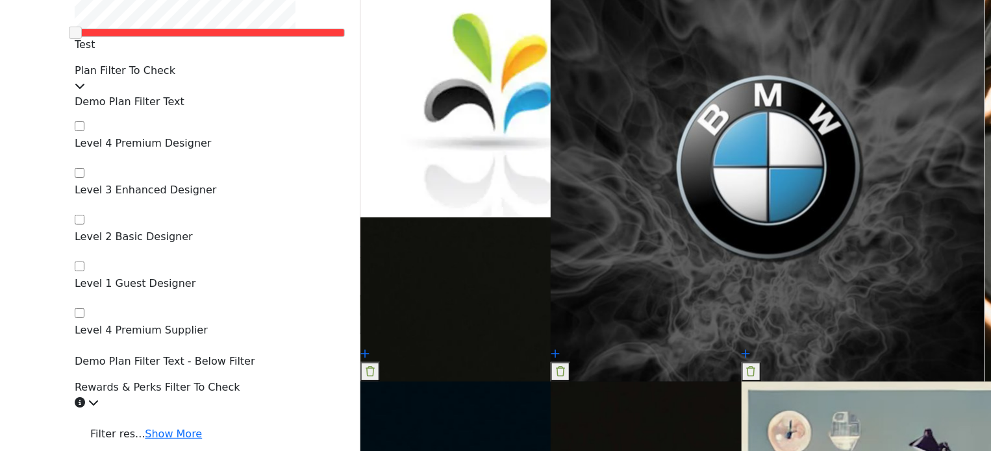
type input "**********"
type input "*"
type input "***"
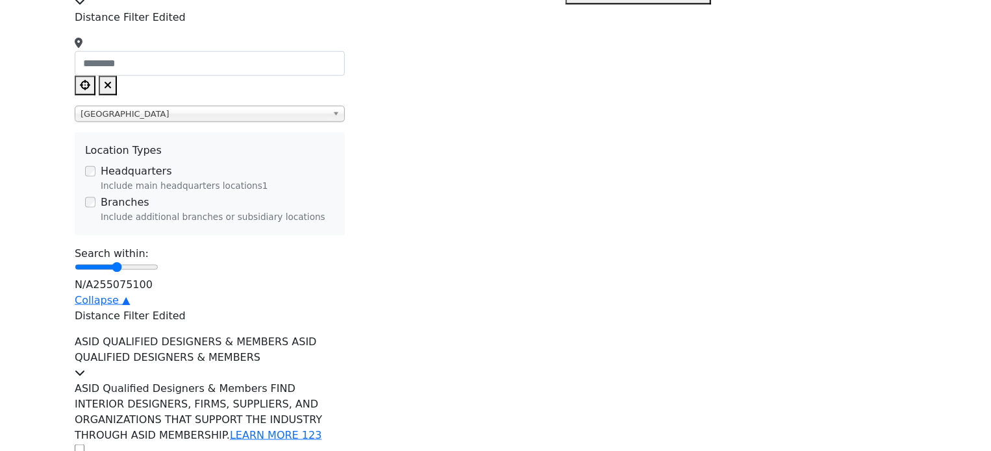
scroll to position [974, 0]
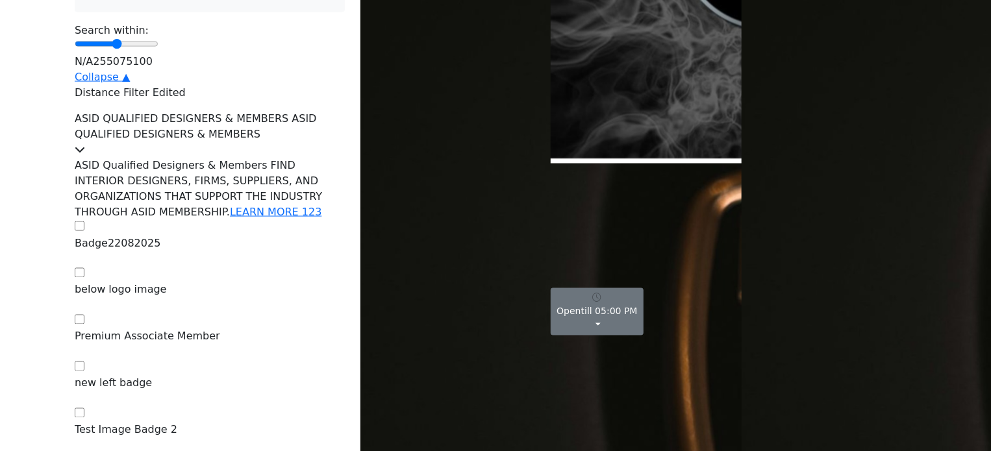
scroll to position [2402, 0]
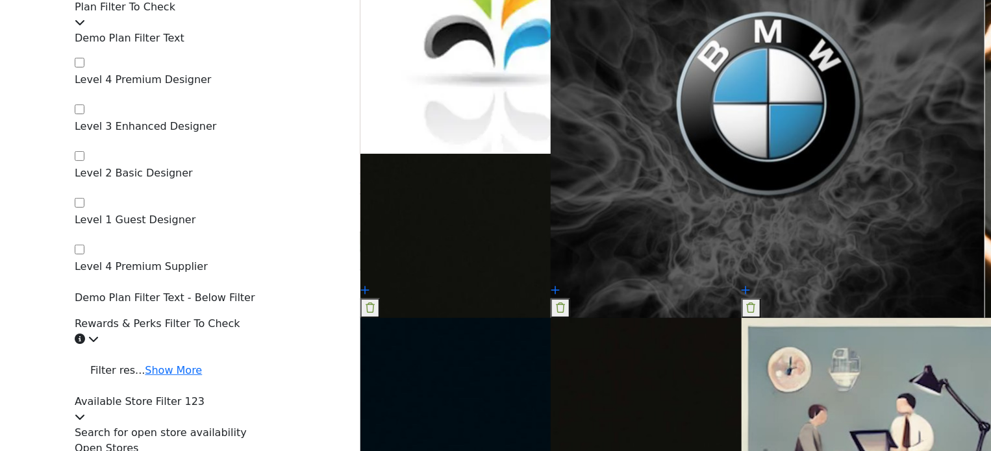
scroll to position [2597, 0]
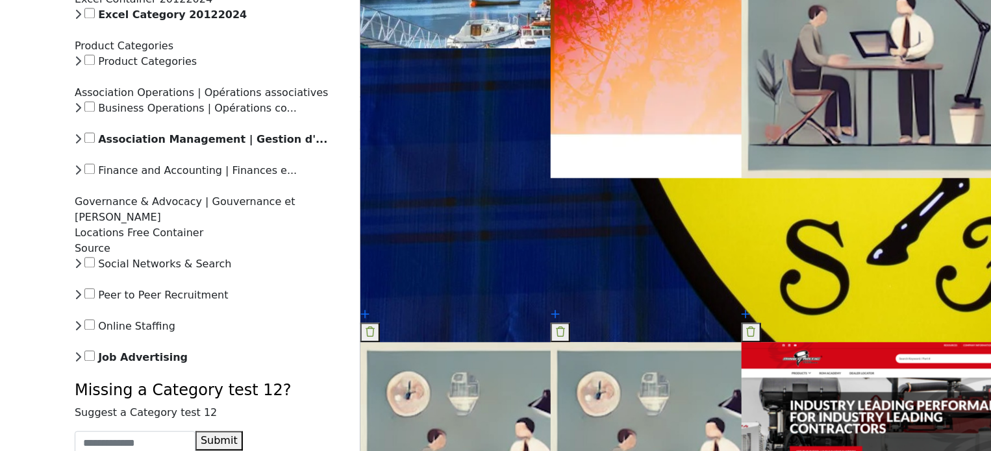
scroll to position [3831, 0]
